Goal: Task Accomplishment & Management: Manage account settings

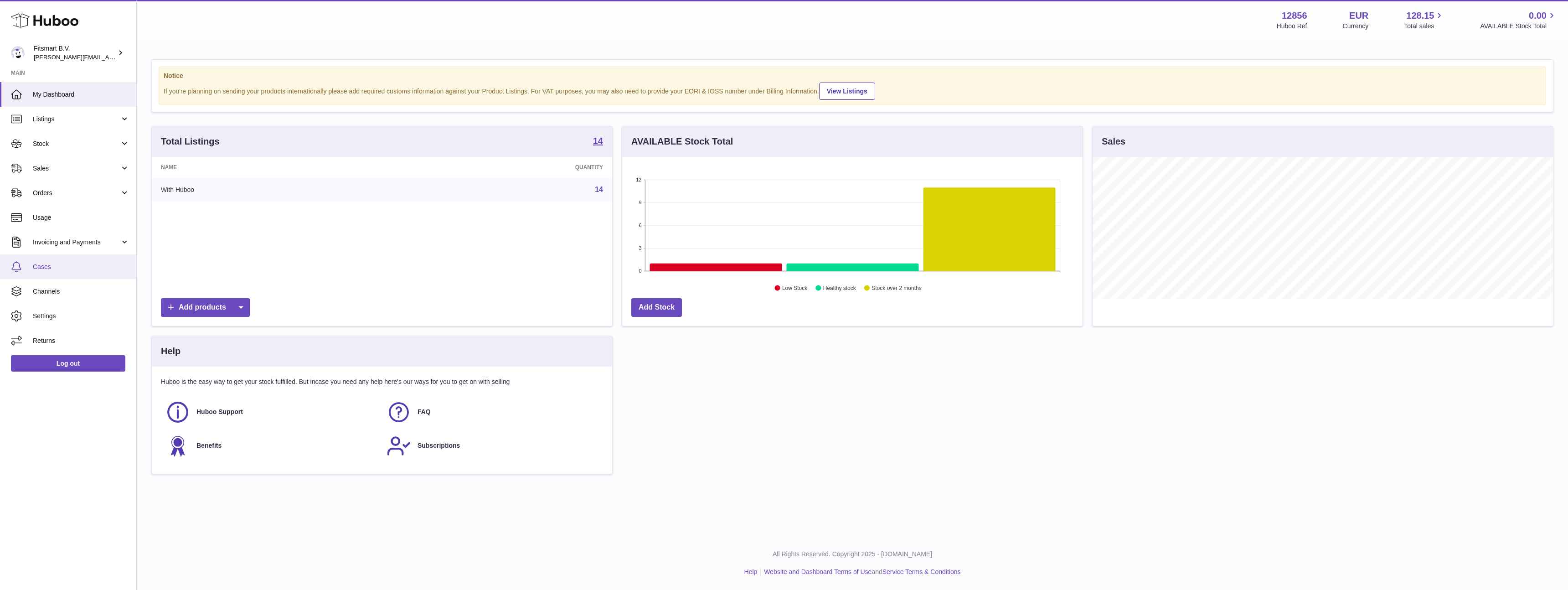
scroll to position [142, 460]
click at [55, 241] on span "Invoicing and Payments" at bounding box center [76, 242] width 87 height 9
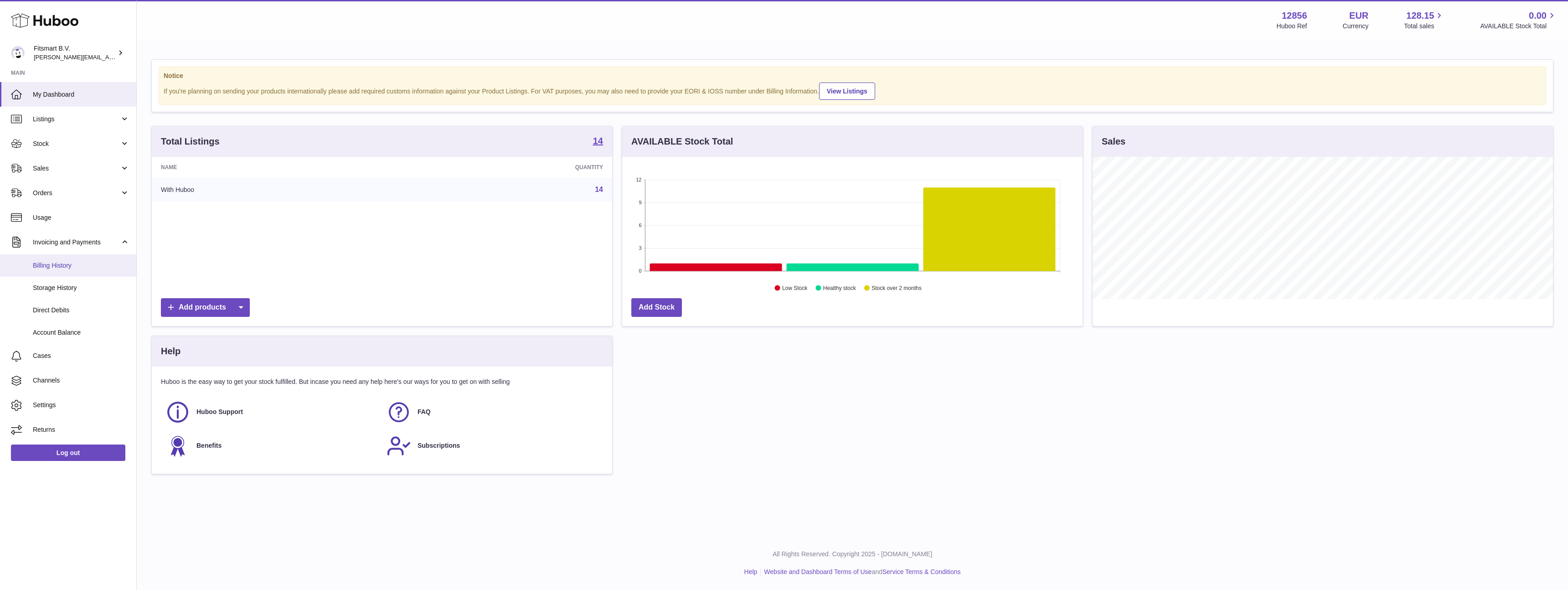
click at [59, 265] on span "Billing History" at bounding box center [81, 265] width 97 height 9
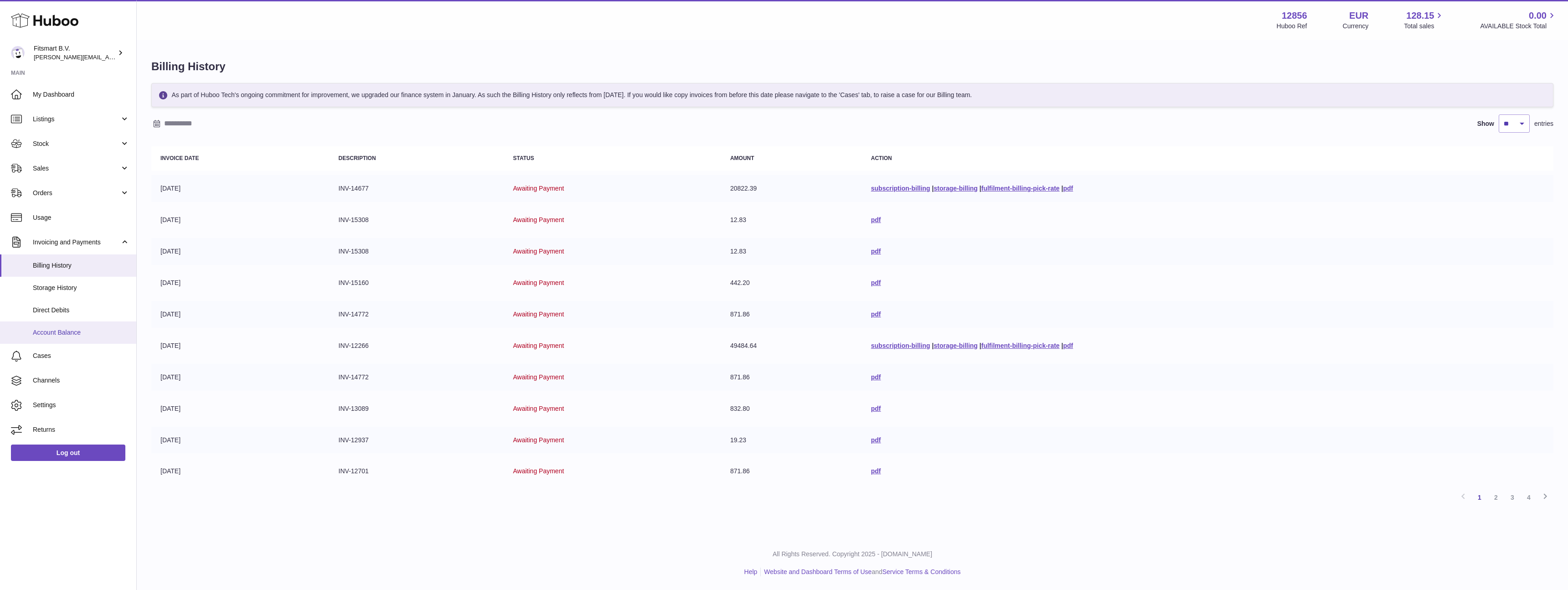
click at [71, 329] on span "Account Balance" at bounding box center [81, 332] width 97 height 9
